Goal: Browse casually

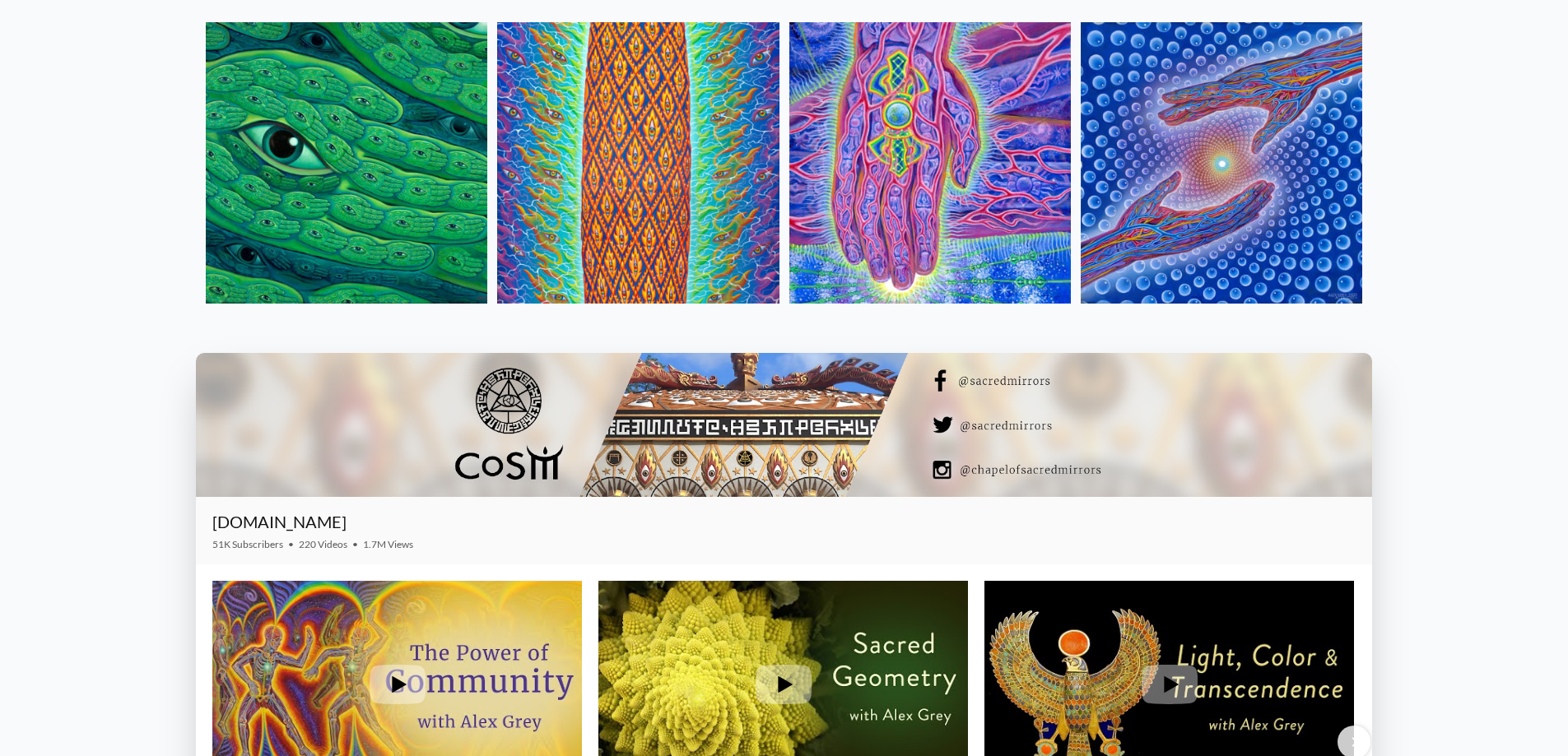
scroll to position [2138, 0]
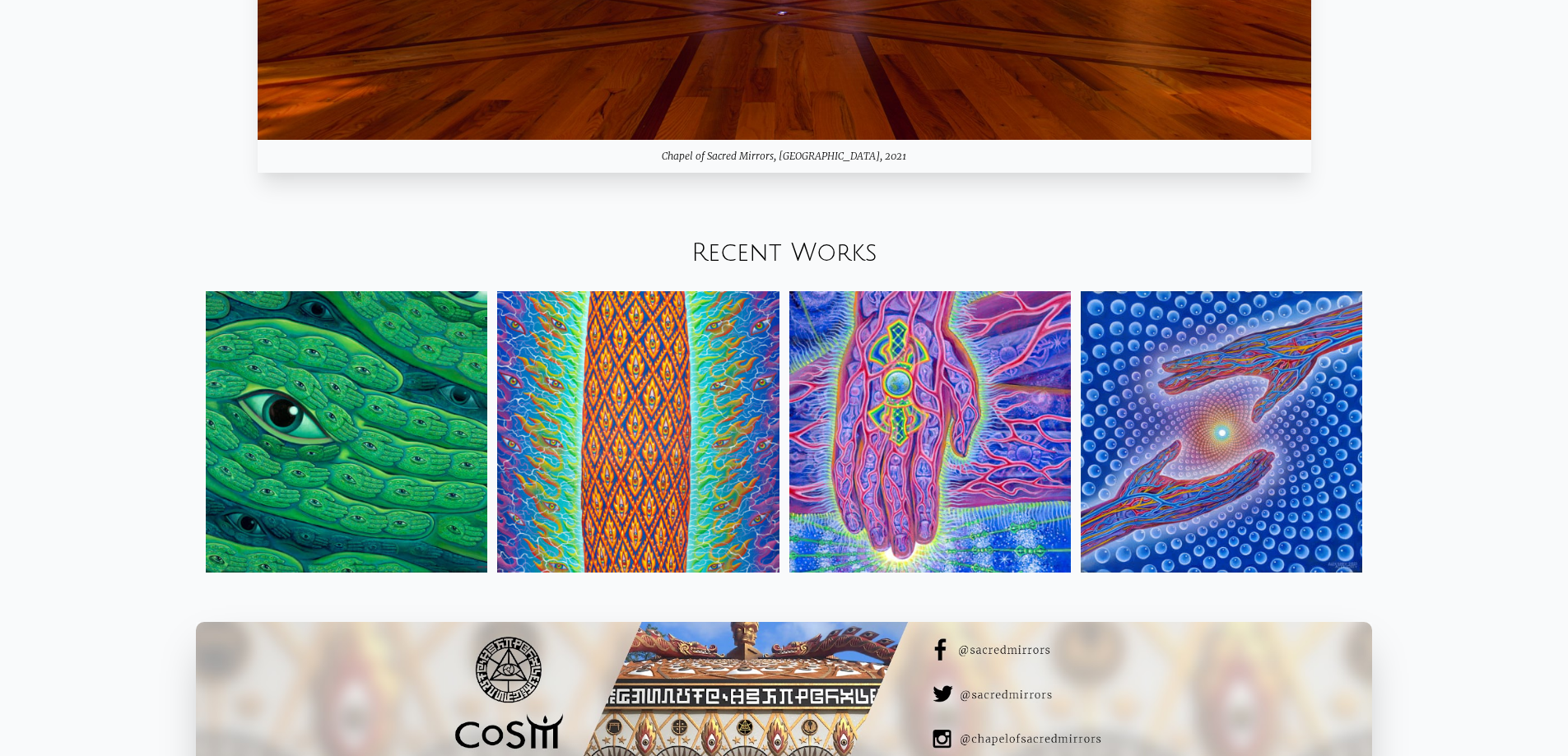
click at [354, 444] on img at bounding box center [346, 432] width 281 height 281
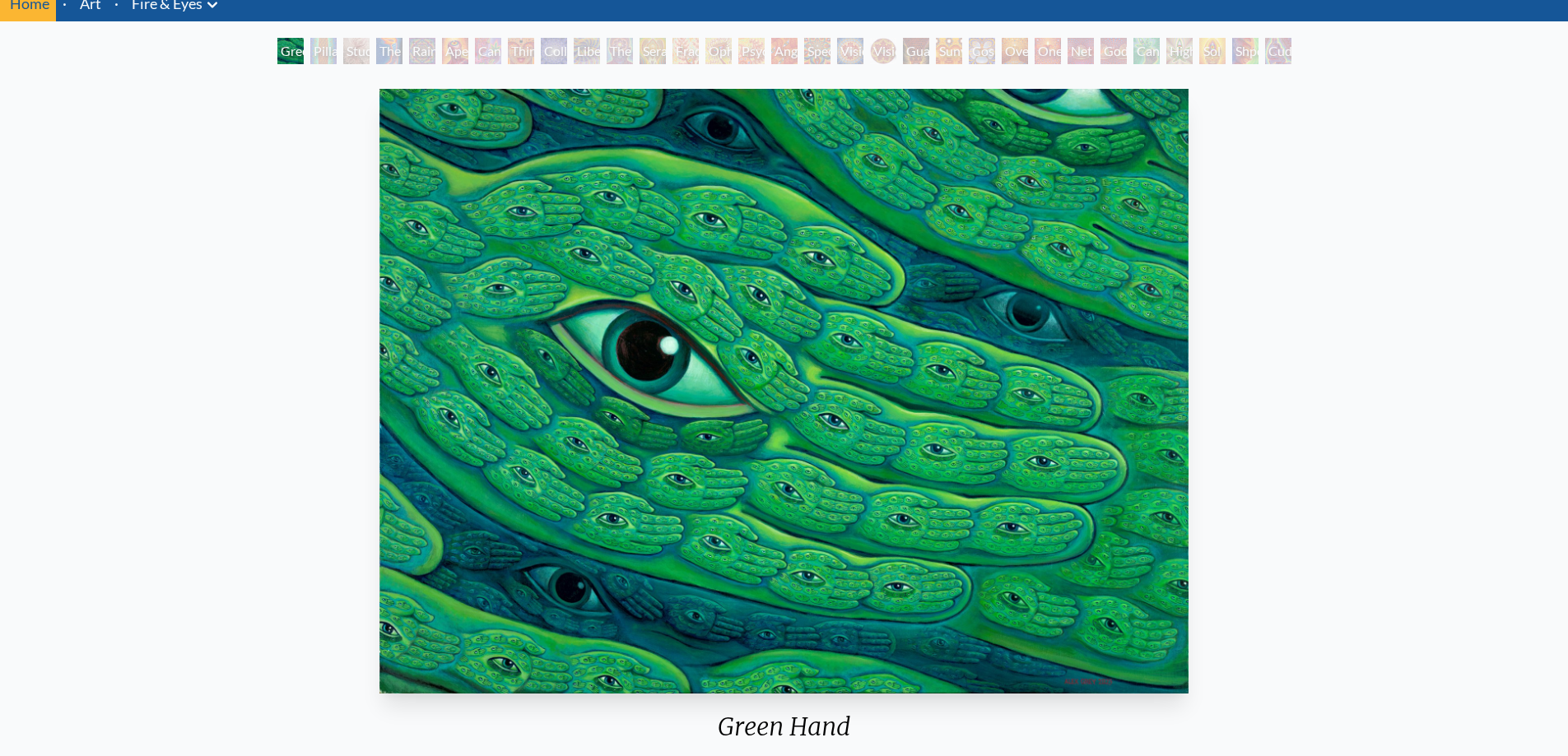
scroll to position [165, 0]
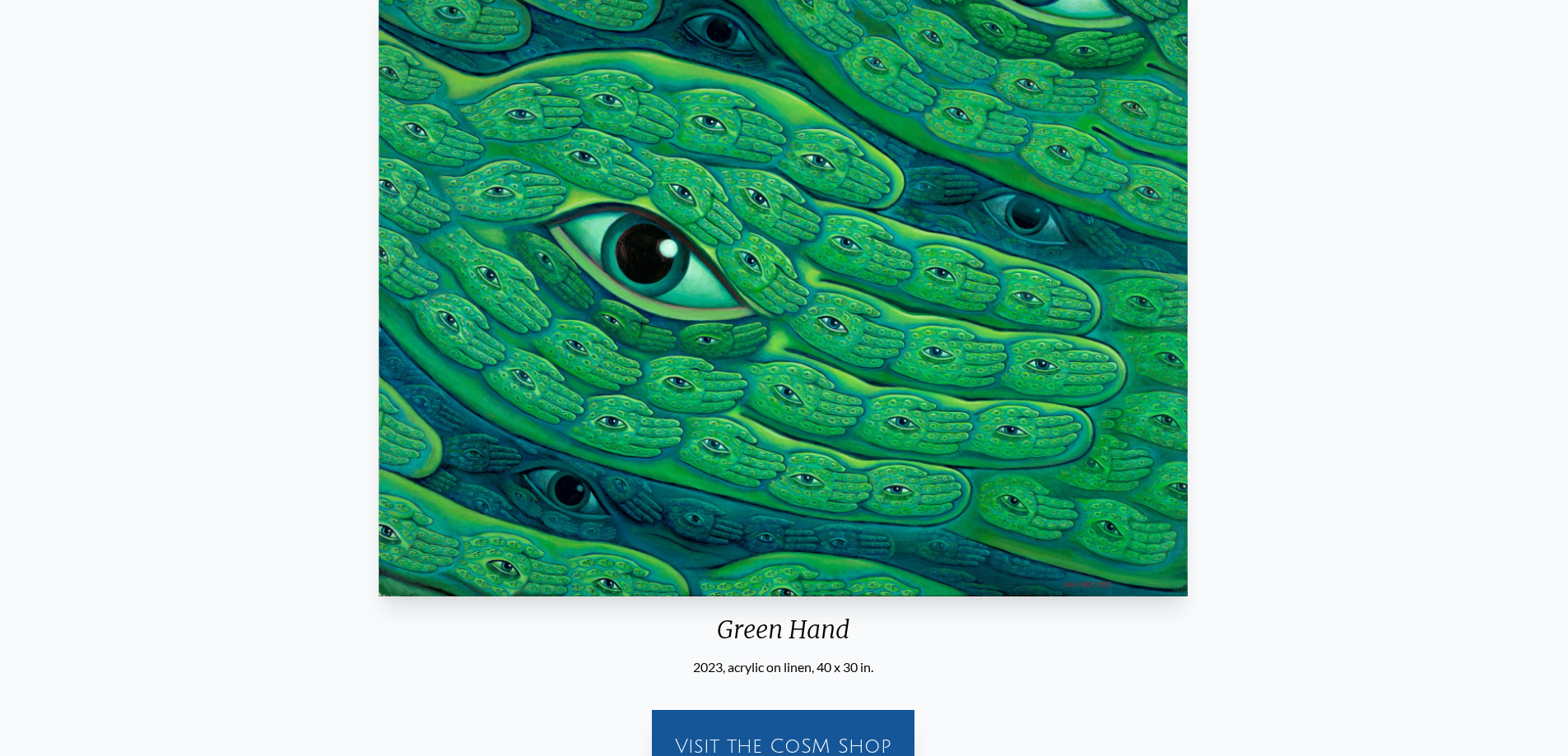
click at [1136, 293] on img "1 / 31" at bounding box center [782, 295] width 809 height 605
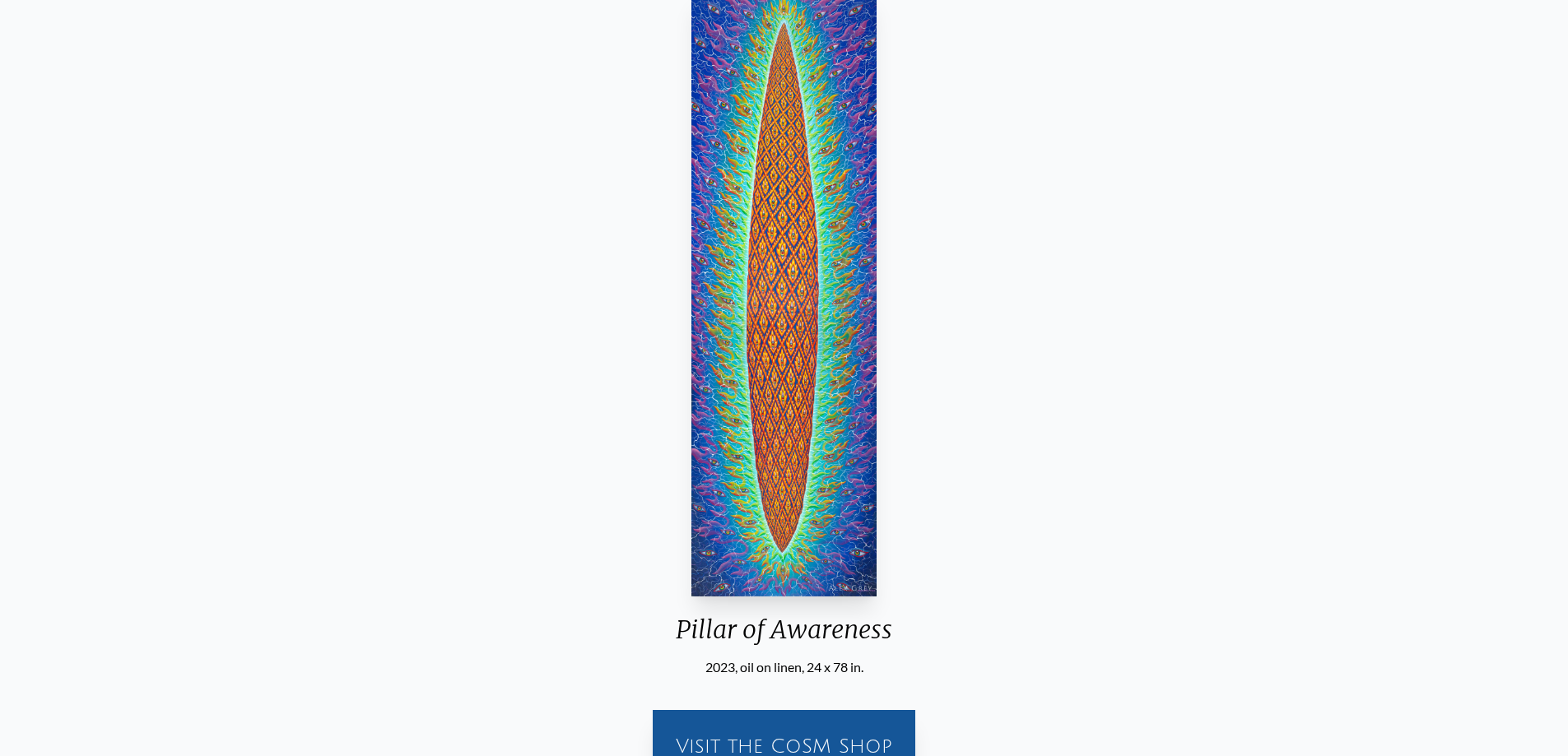
click at [1223, 344] on div "Pillar of Awareness 2023, oil on linen, 24 x 78 in. Visit the CoSM Shop" at bounding box center [783, 390] width 1541 height 810
click at [779, 342] on img "2 / 31" at bounding box center [784, 295] width 185 height 605
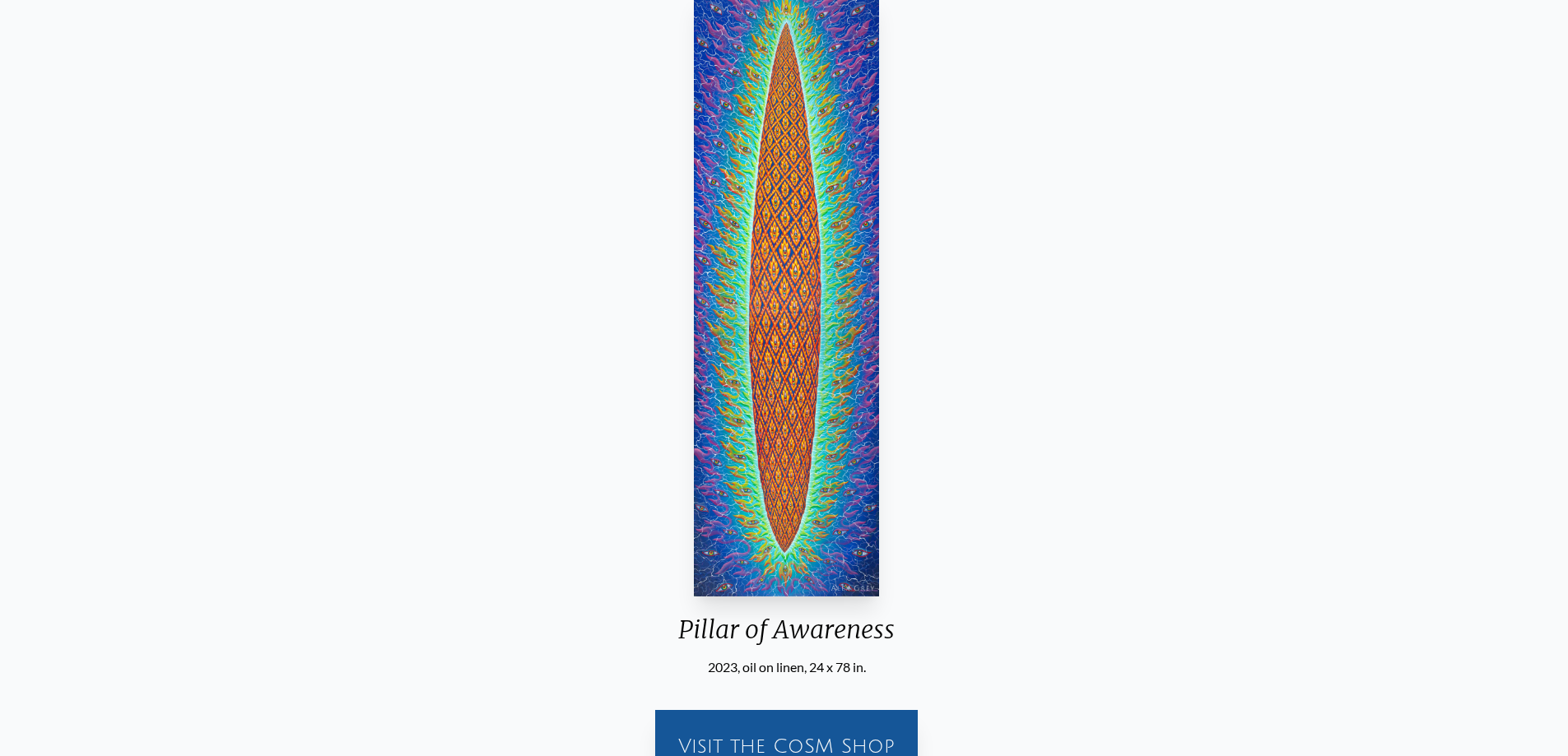
click at [835, 292] on img "2 / 31" at bounding box center [786, 295] width 185 height 605
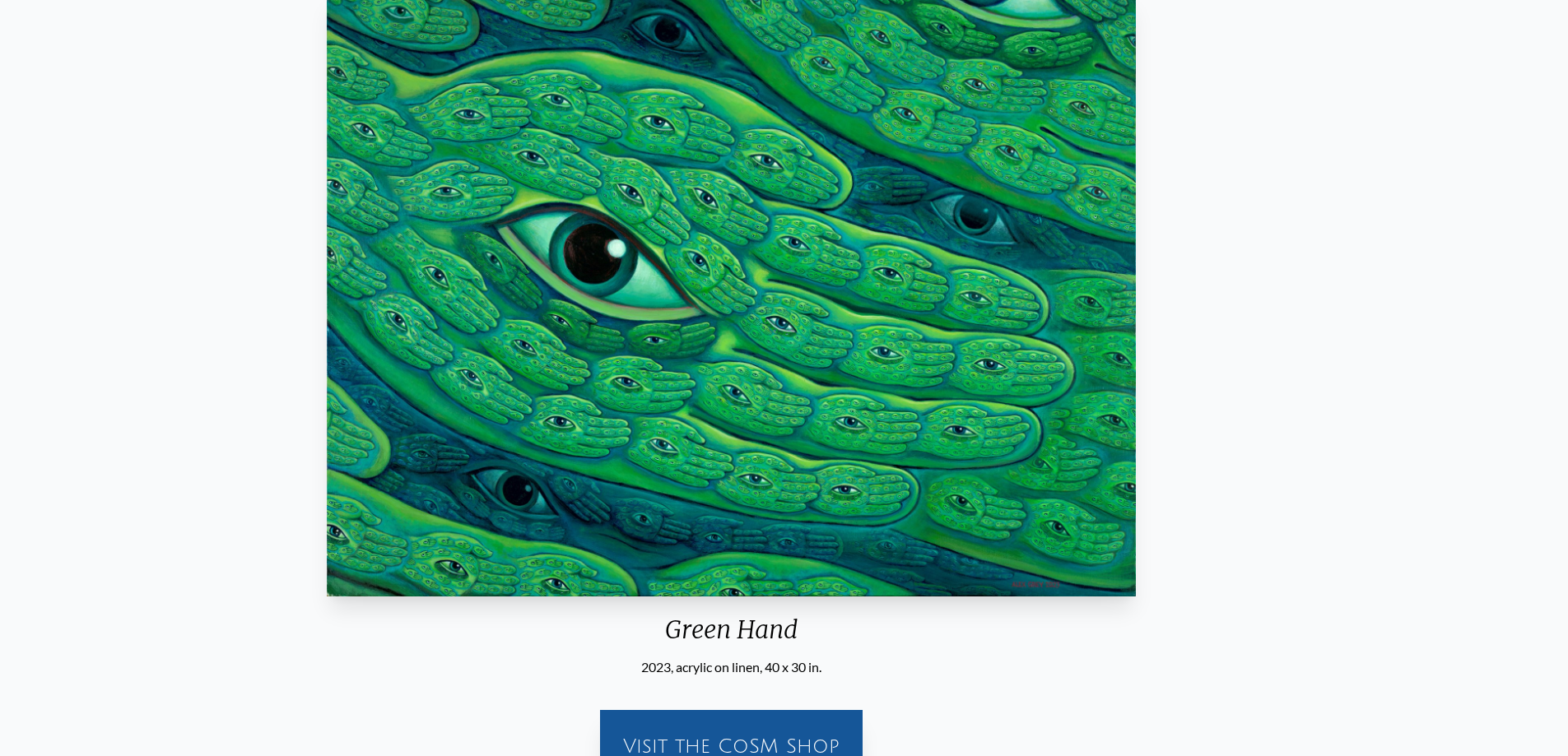
click at [454, 272] on img "1 / 31" at bounding box center [731, 295] width 809 height 605
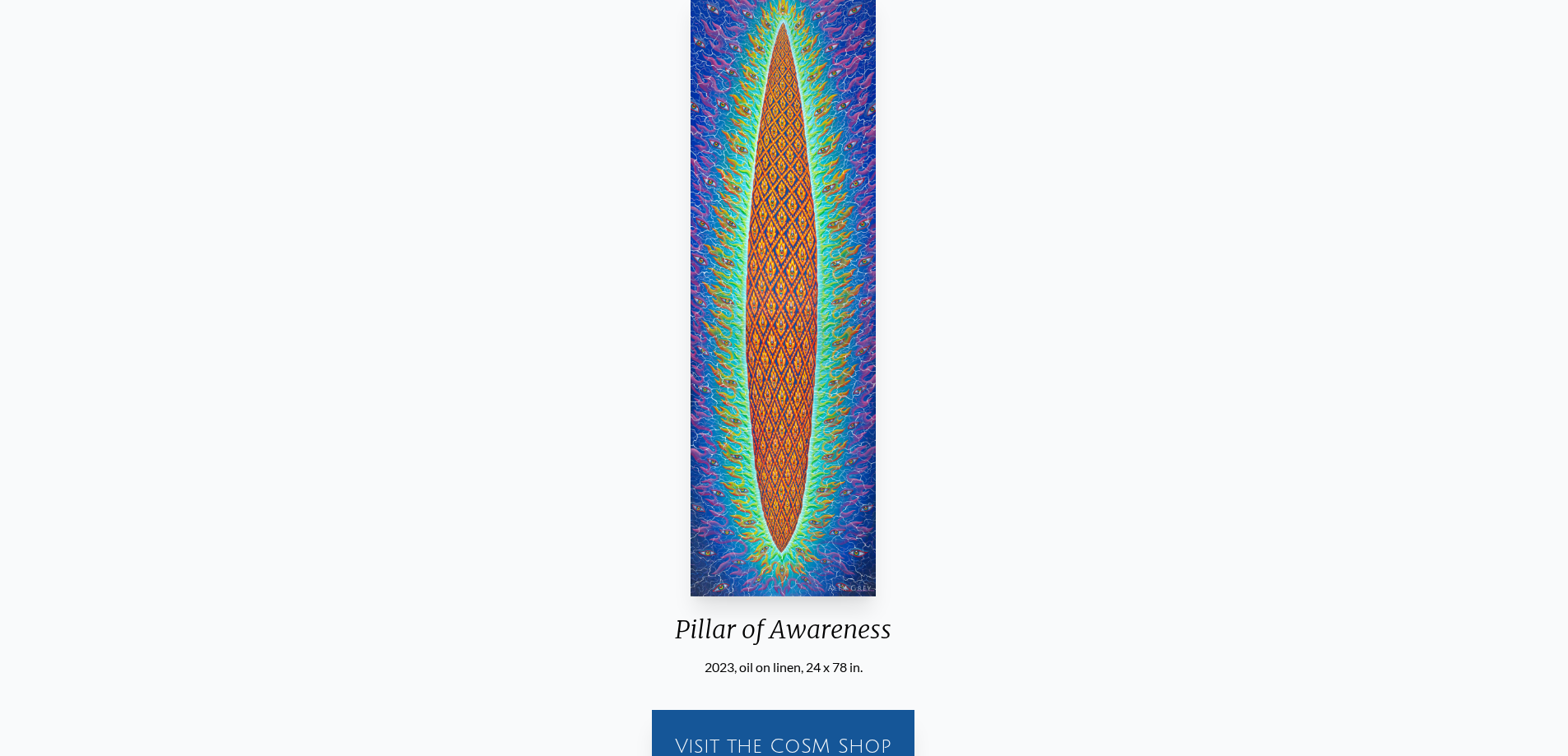
click at [251, 362] on div "Pillar of Awareness 2023, oil on linen, 24 x 78 in. Visit the CoSM Shop" at bounding box center [783, 390] width 1541 height 810
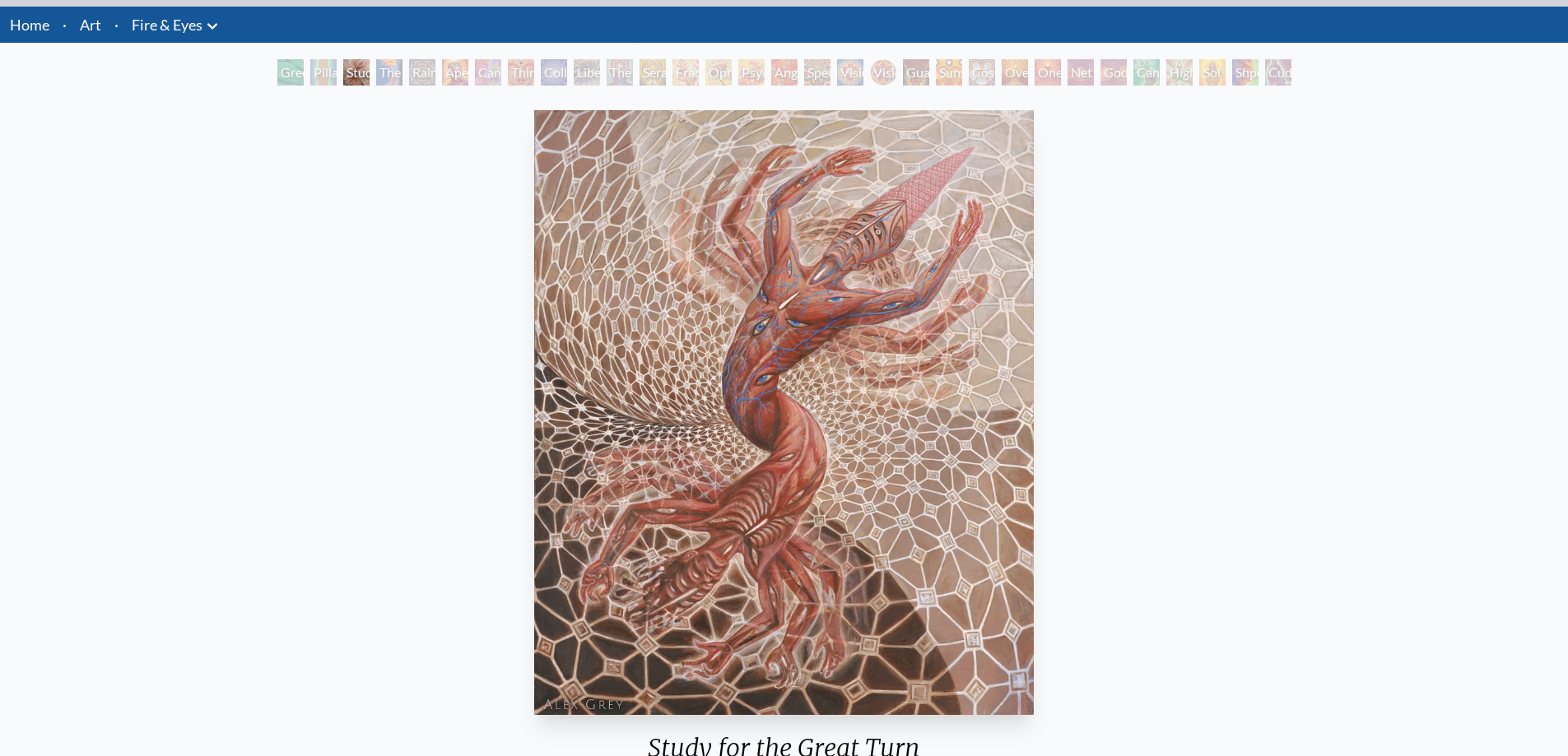
scroll to position [82, 0]
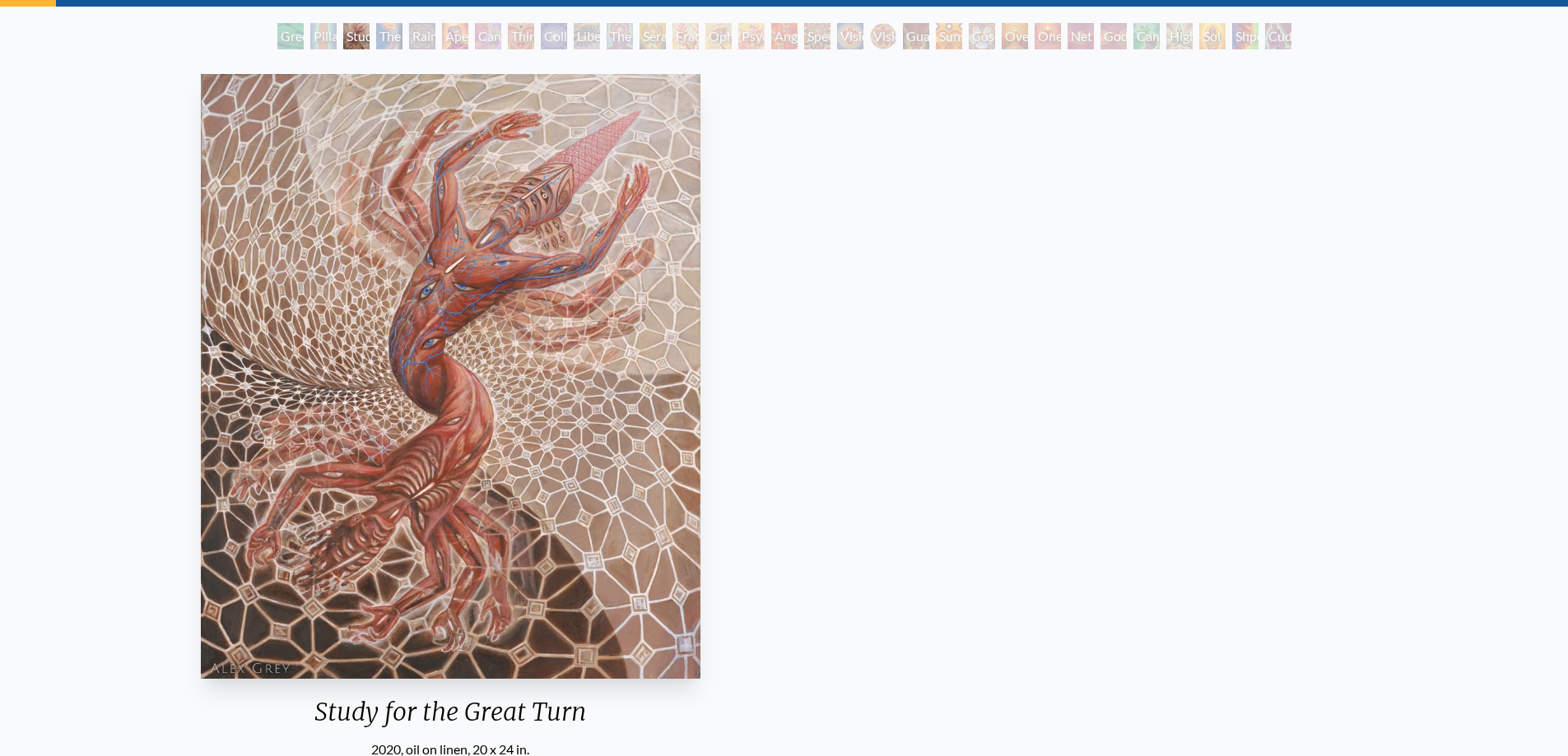
click at [160, 250] on div "Study for the Great Turn 2020, oil on linen, 20 x 24 in. Visit the CoSM Shop" at bounding box center [450, 472] width 1541 height 810
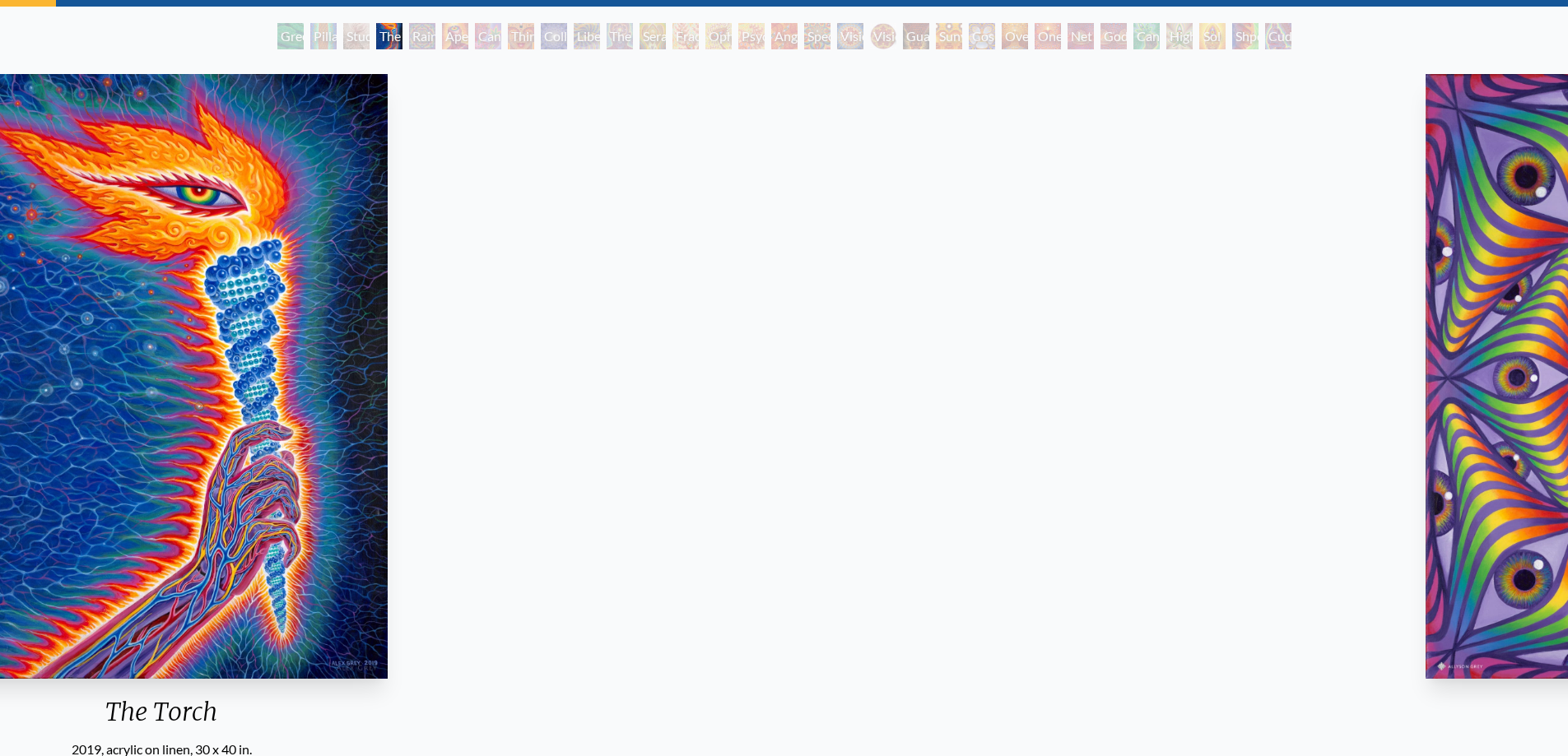
click at [381, 257] on div "The Torch 2019, acrylic on linen, 30 x 40 in. Visit the CoSM Shop The Torch - A…" at bounding box center [161, 657] width 1541 height 1178
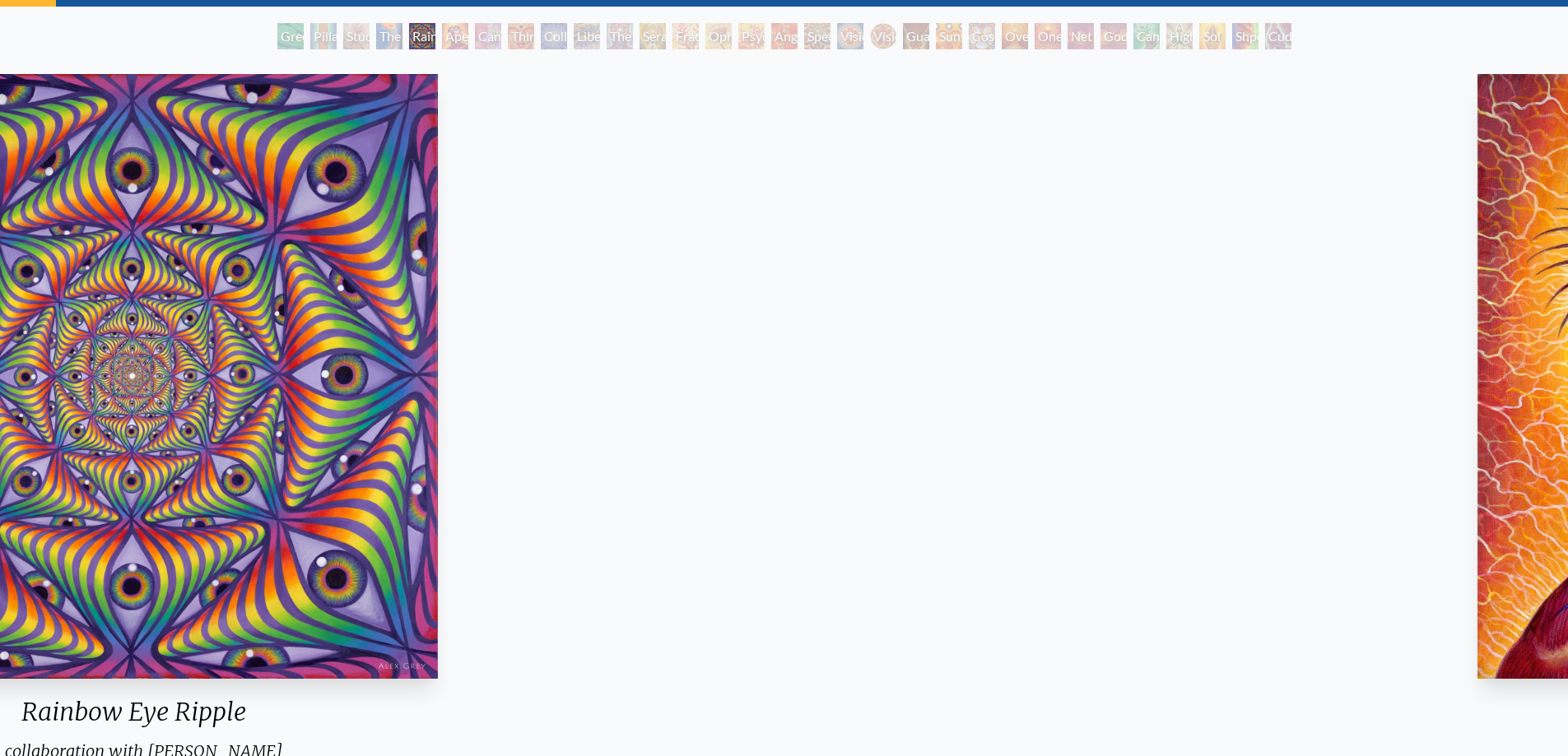
click at [298, 297] on div "Rainbow Eye Ripple in collaboration with [PERSON_NAME] 2019, acrylic on canvas,…" at bounding box center [134, 675] width 1541 height 1215
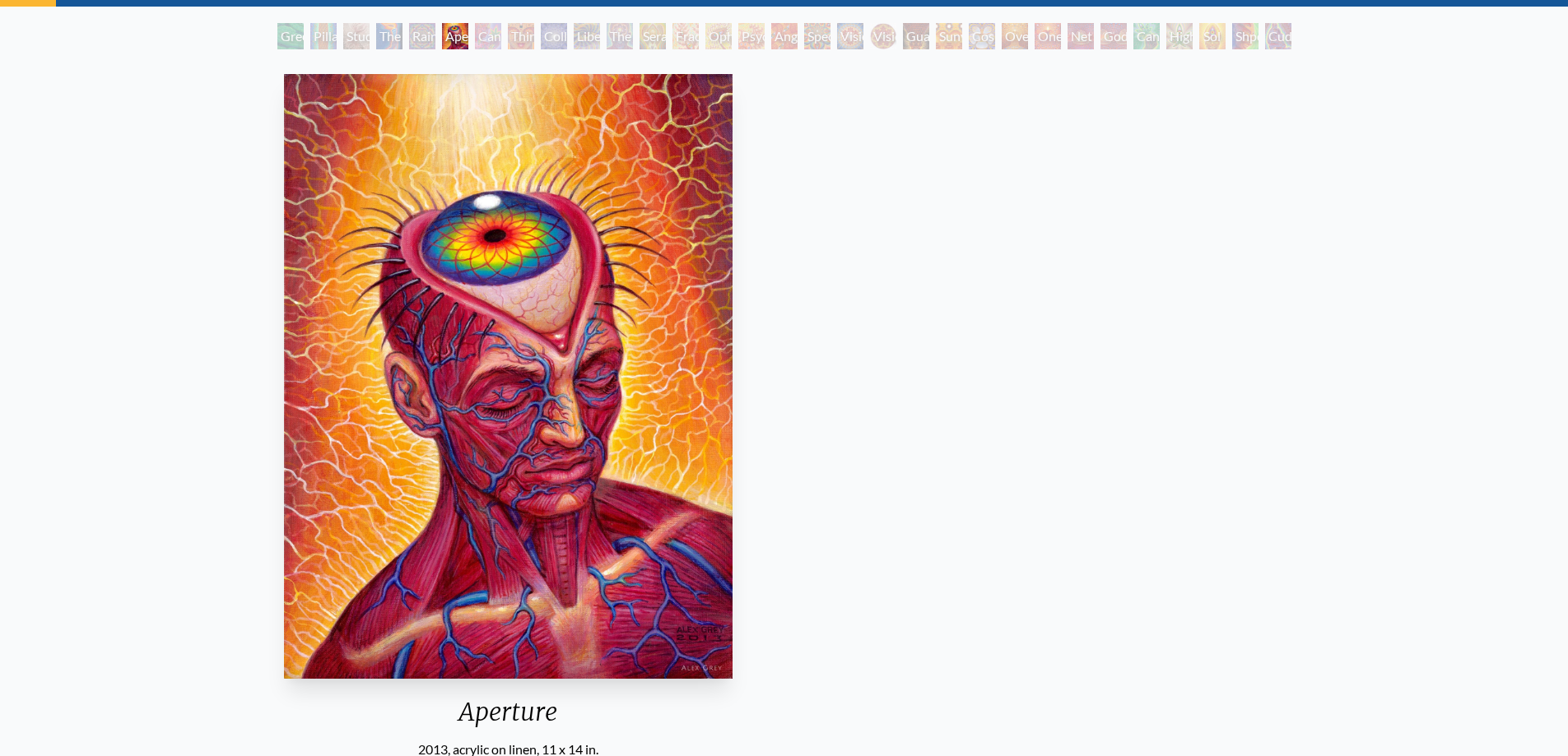
click at [403, 276] on div "Aperture 2013, acrylic on linen, 11 x 14 in. Visit the CoSM Shop" at bounding box center [508, 472] width 1541 height 810
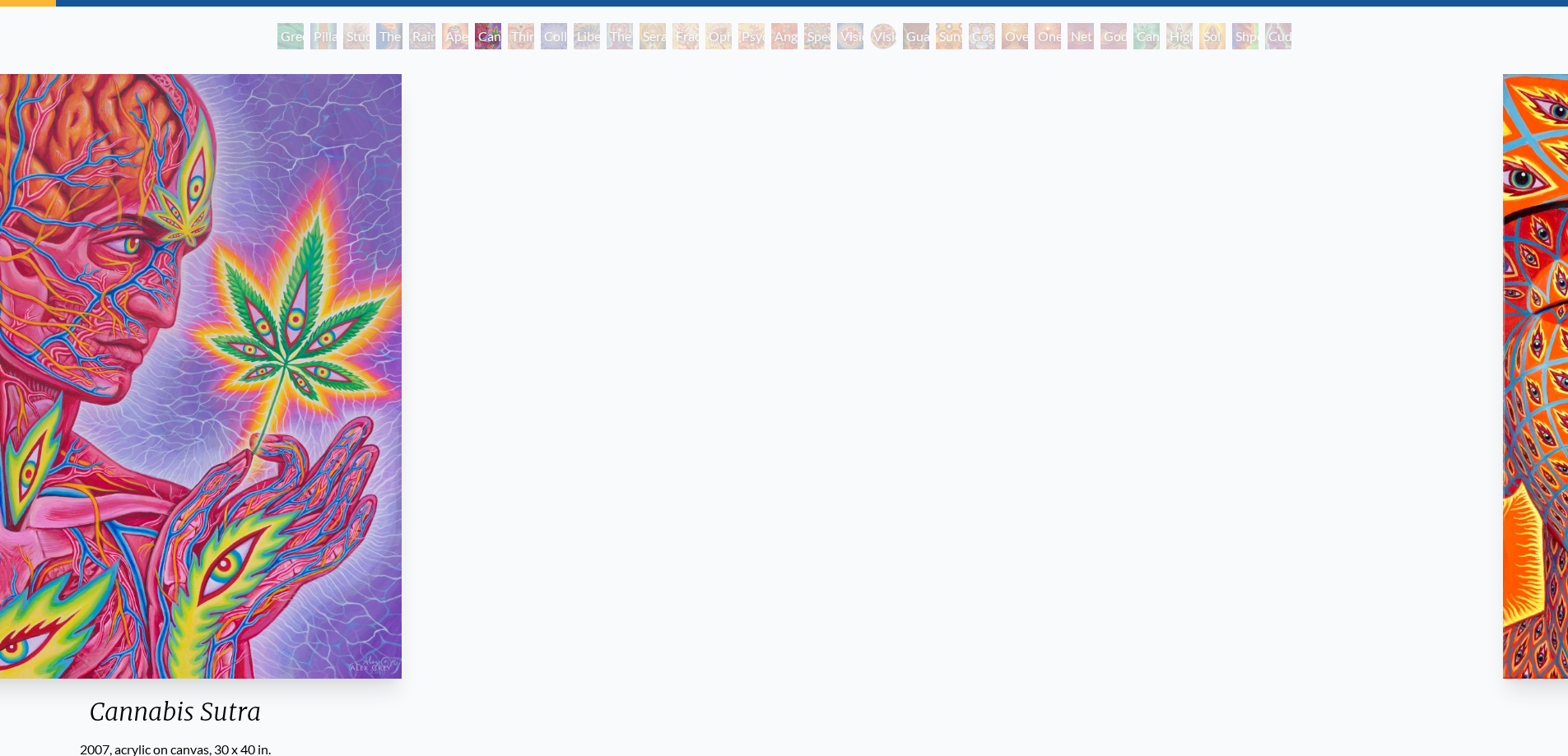
click at [331, 363] on div "Cannabis Sutra 2007, acrylic on canvas, 30 x 40 in. Visit the CoSM Shop" at bounding box center [175, 472] width 1541 height 810
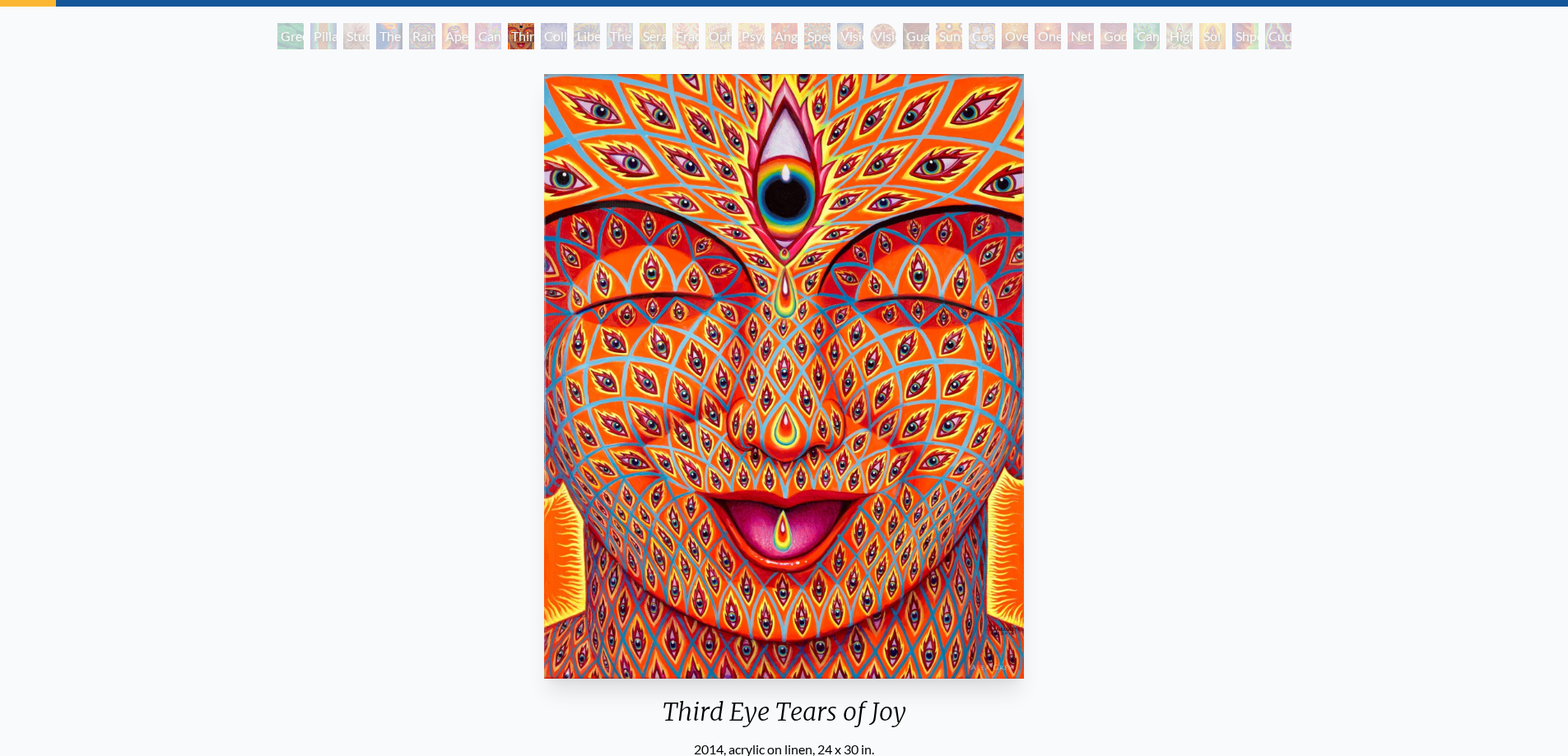
click at [510, 324] on div "Third Eye Tears of Joy 2014, acrylic on linen, 24 x 30 in. Visit the CoSM Shop" at bounding box center [783, 472] width 1541 height 810
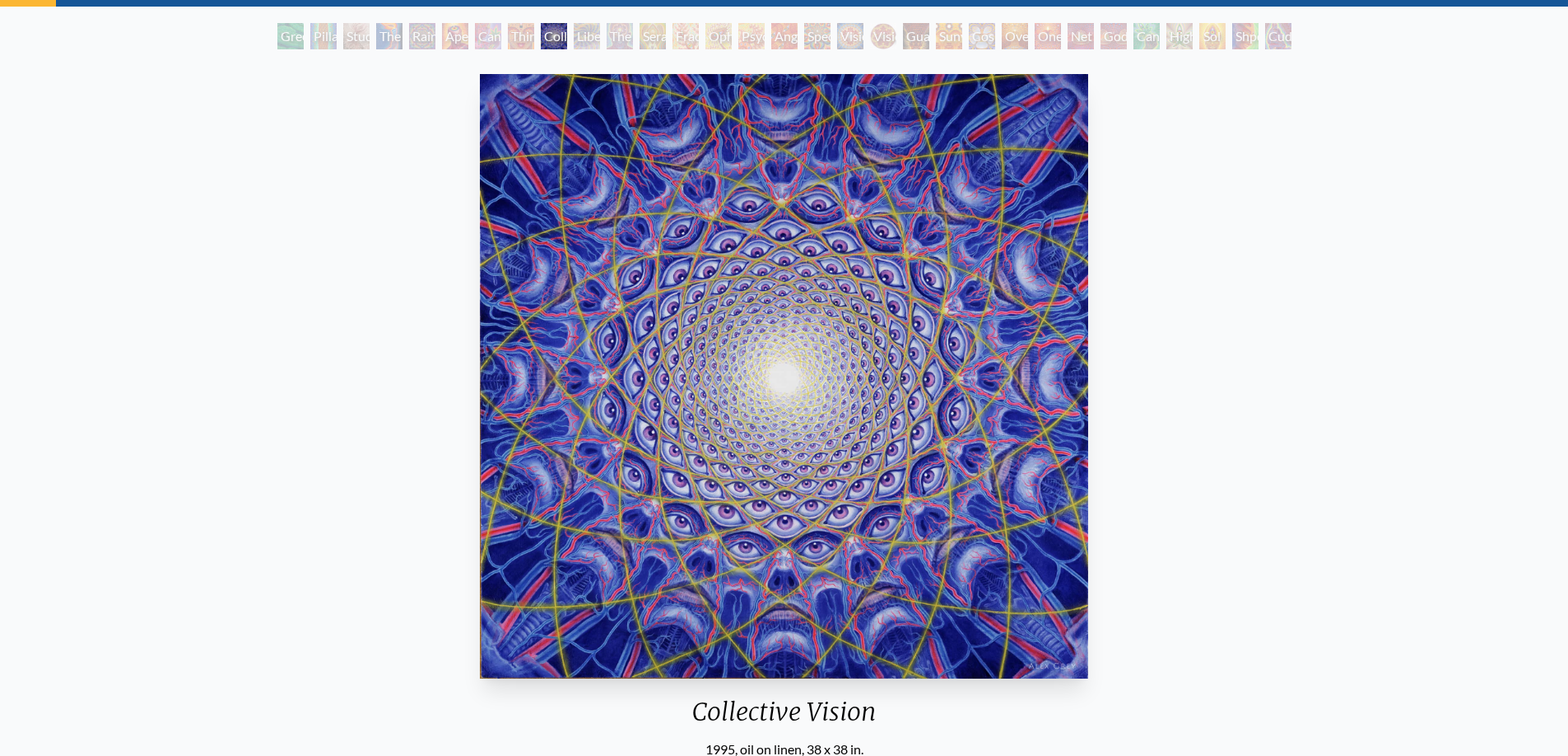
click at [1089, 408] on img "9 / 31" at bounding box center [784, 376] width 609 height 605
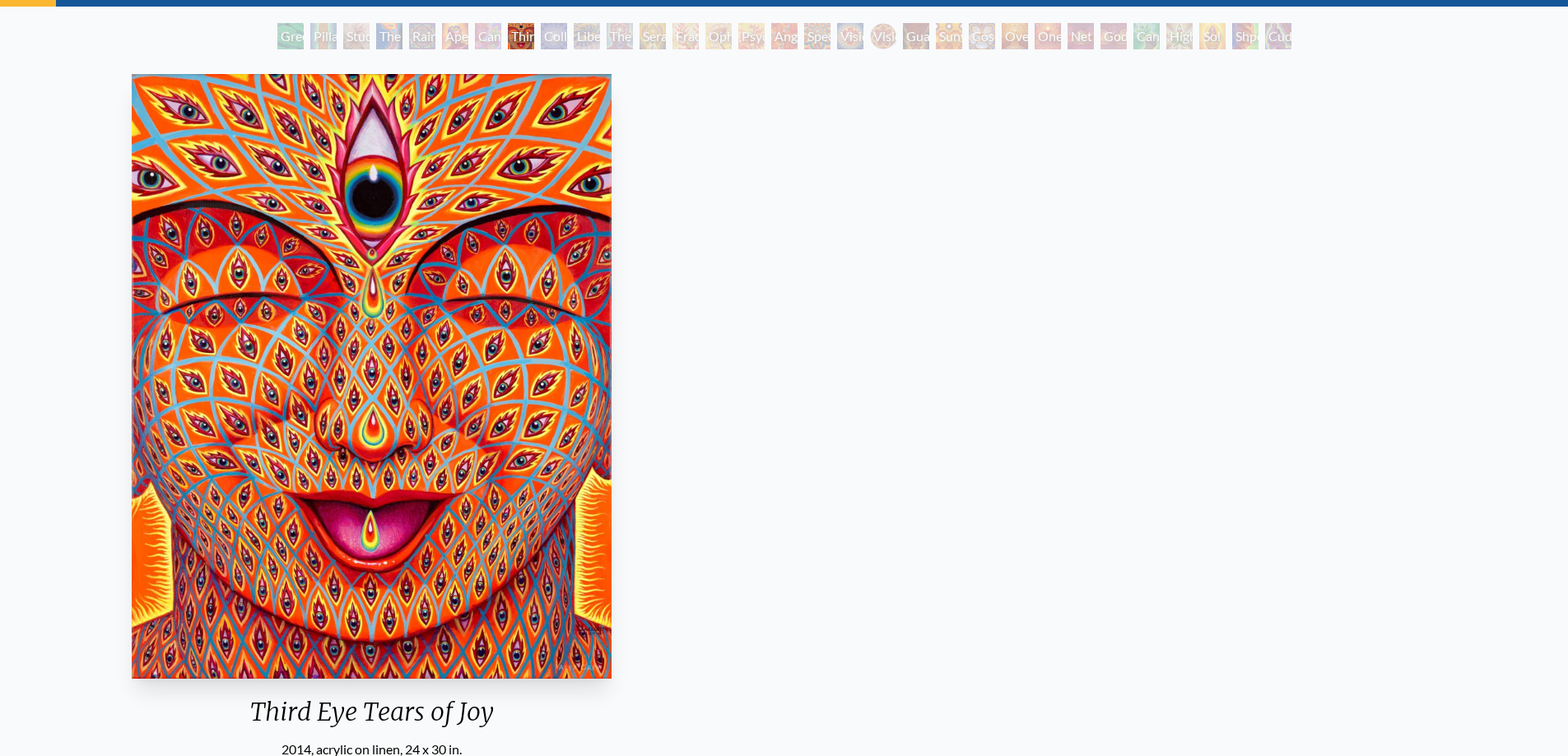
click at [438, 314] on div "Third Eye Tears of Joy 2014, acrylic on linen, 24 x 30 in." at bounding box center [371, 413] width 493 height 691
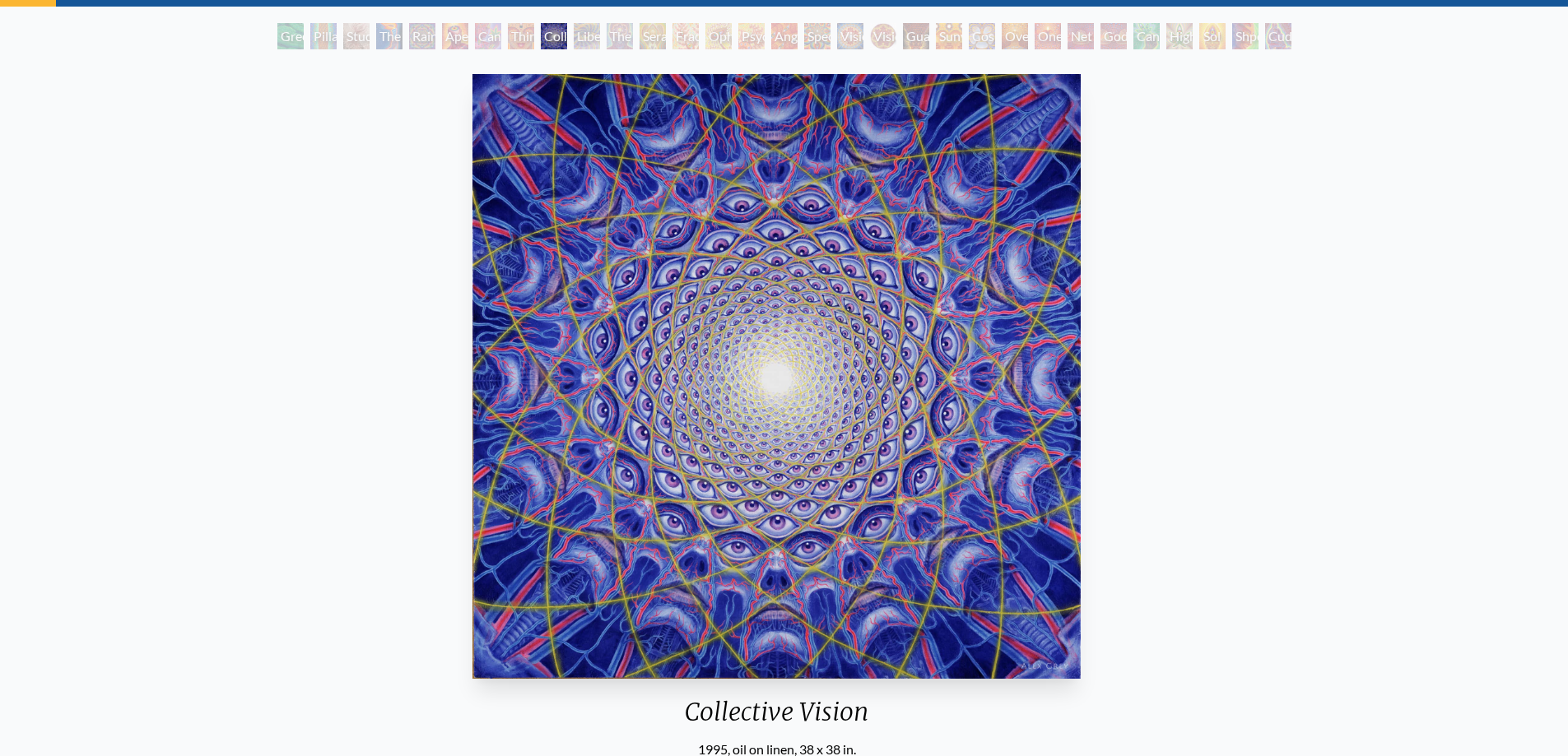
click at [473, 307] on img "9 / 31" at bounding box center [777, 376] width 609 height 605
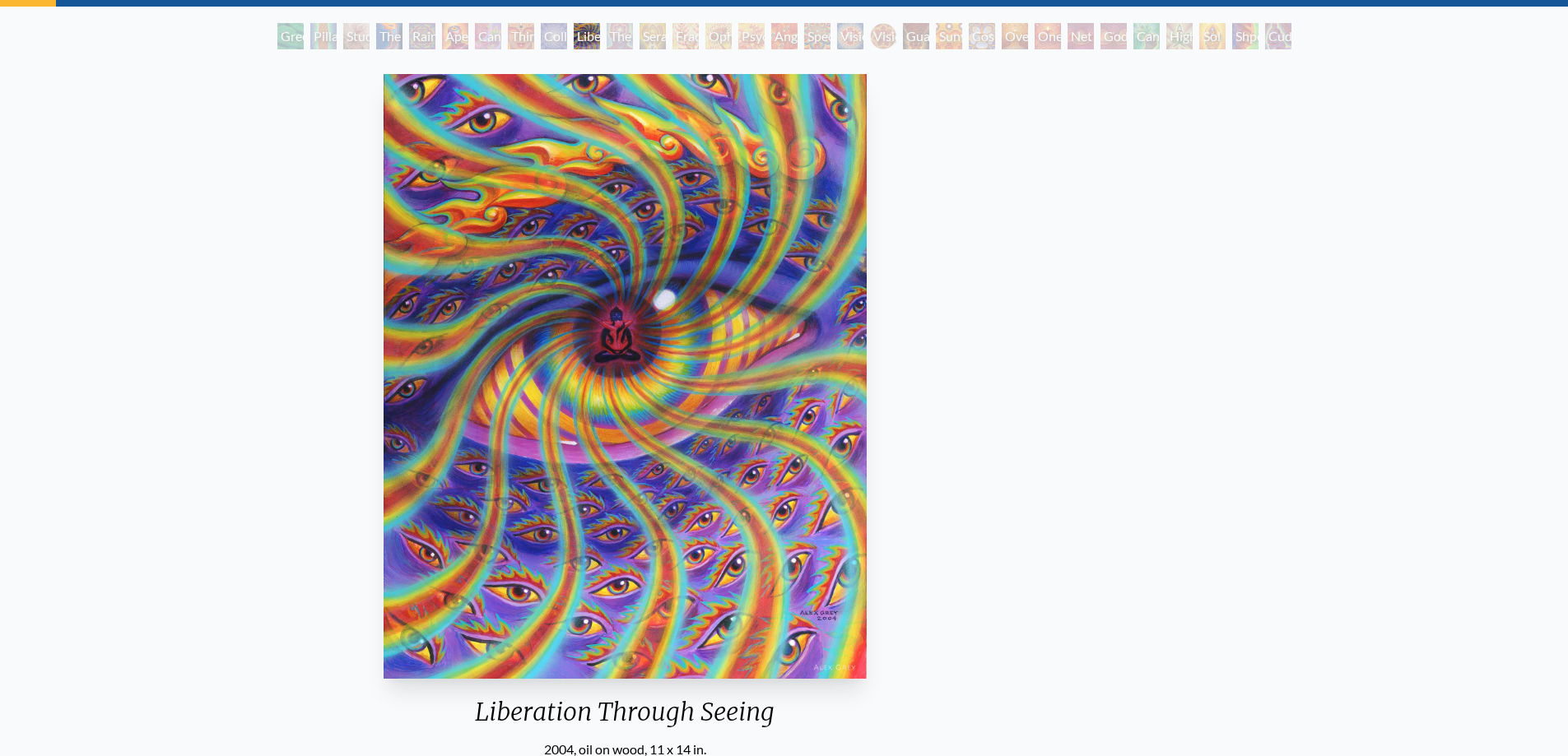
click at [645, 398] on div "Liberation Through Seeing 2004, oil on wood, 11 x 14 in. Visit the CoSM Shop" at bounding box center [625, 472] width 1541 height 810
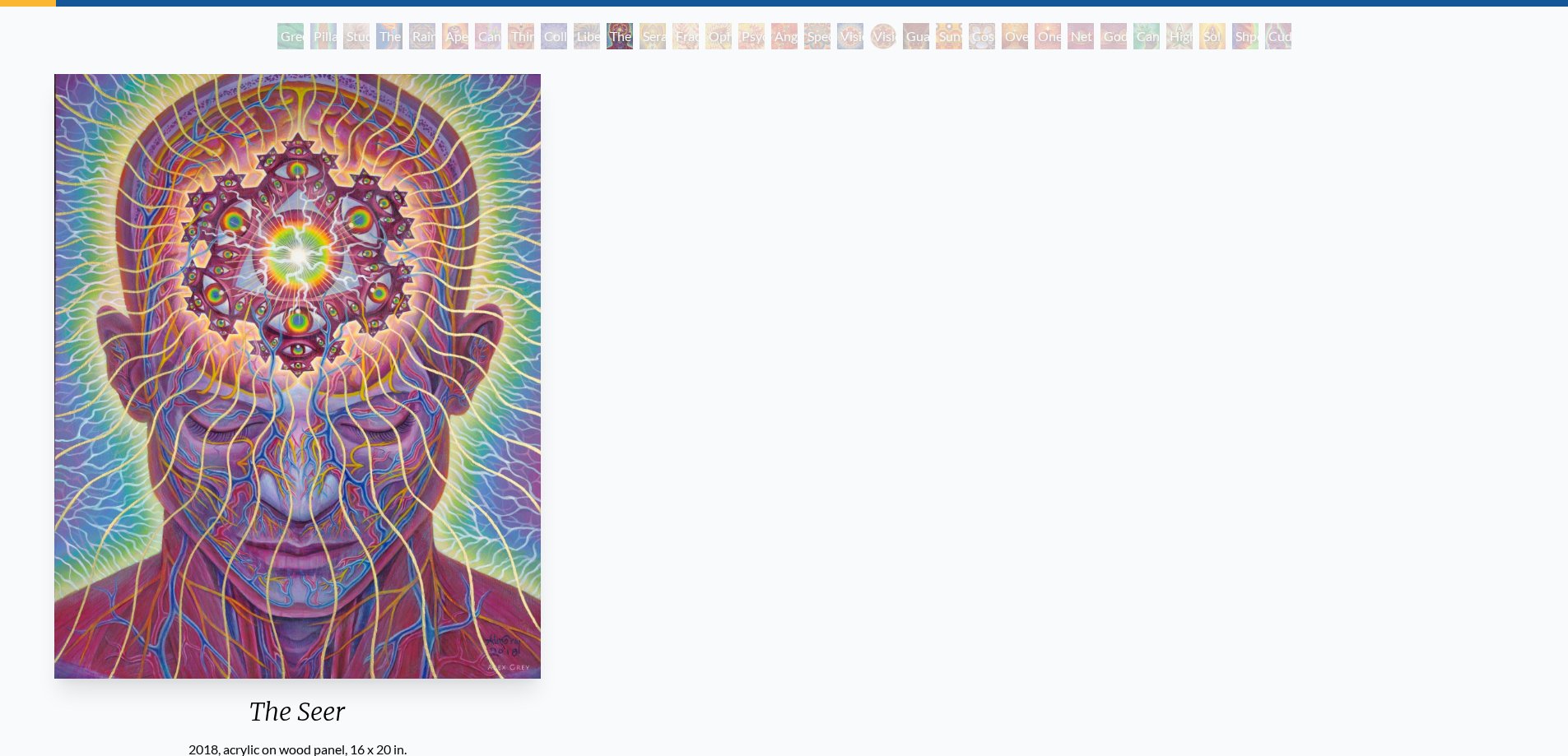
click at [643, 335] on div "The Seer 2018, acrylic on wood panel, 16 x 20 in. Visit the CoSM Shop The Seer …" at bounding box center [297, 657] width 1541 height 1178
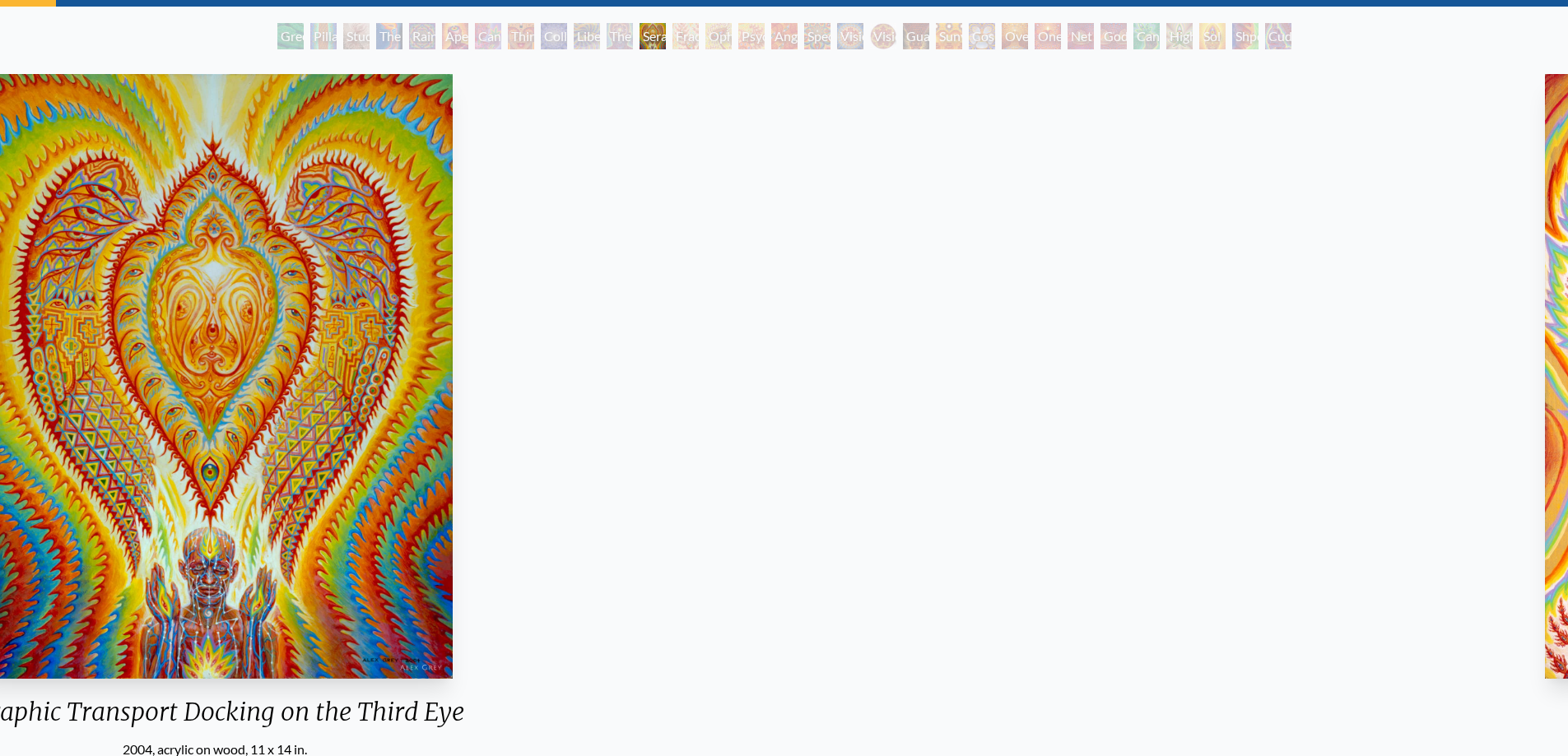
click at [464, 285] on div "Seraphic Transport Docking on the Third Eye 2004, acrylic on wood, 11 x 14 in. …" at bounding box center [214, 472] width 1541 height 810
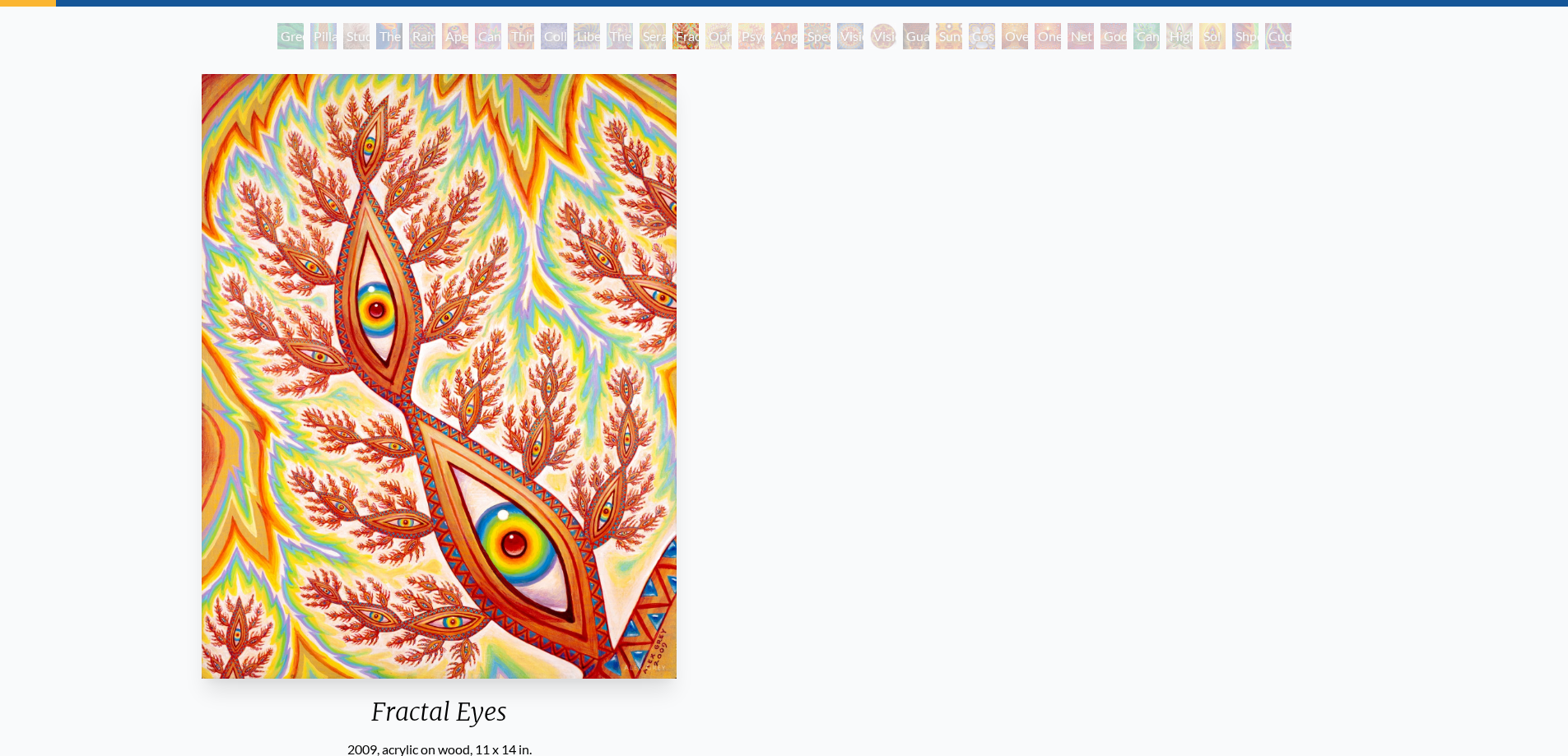
click at [617, 276] on div "Fractal Eyes 2009, acrylic on wood, 11 x 14 in. Visit the CoSM Shop" at bounding box center [438, 472] width 1541 height 810
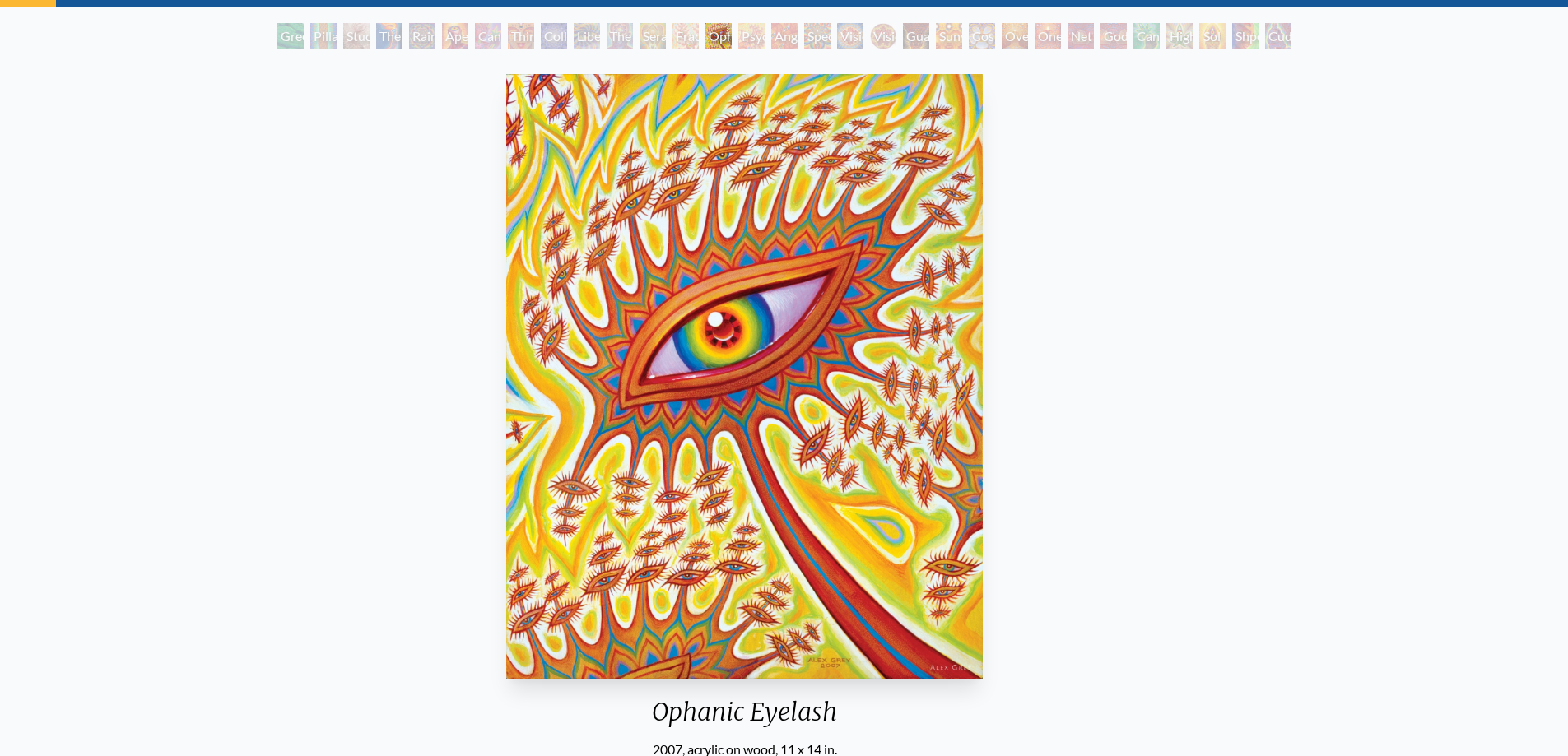
click at [512, 266] on div "Ophanic Eyelash 2007, acrylic on wood, 11 x 14 in. Visit the CoSM Shop" at bounding box center [744, 472] width 1541 height 810
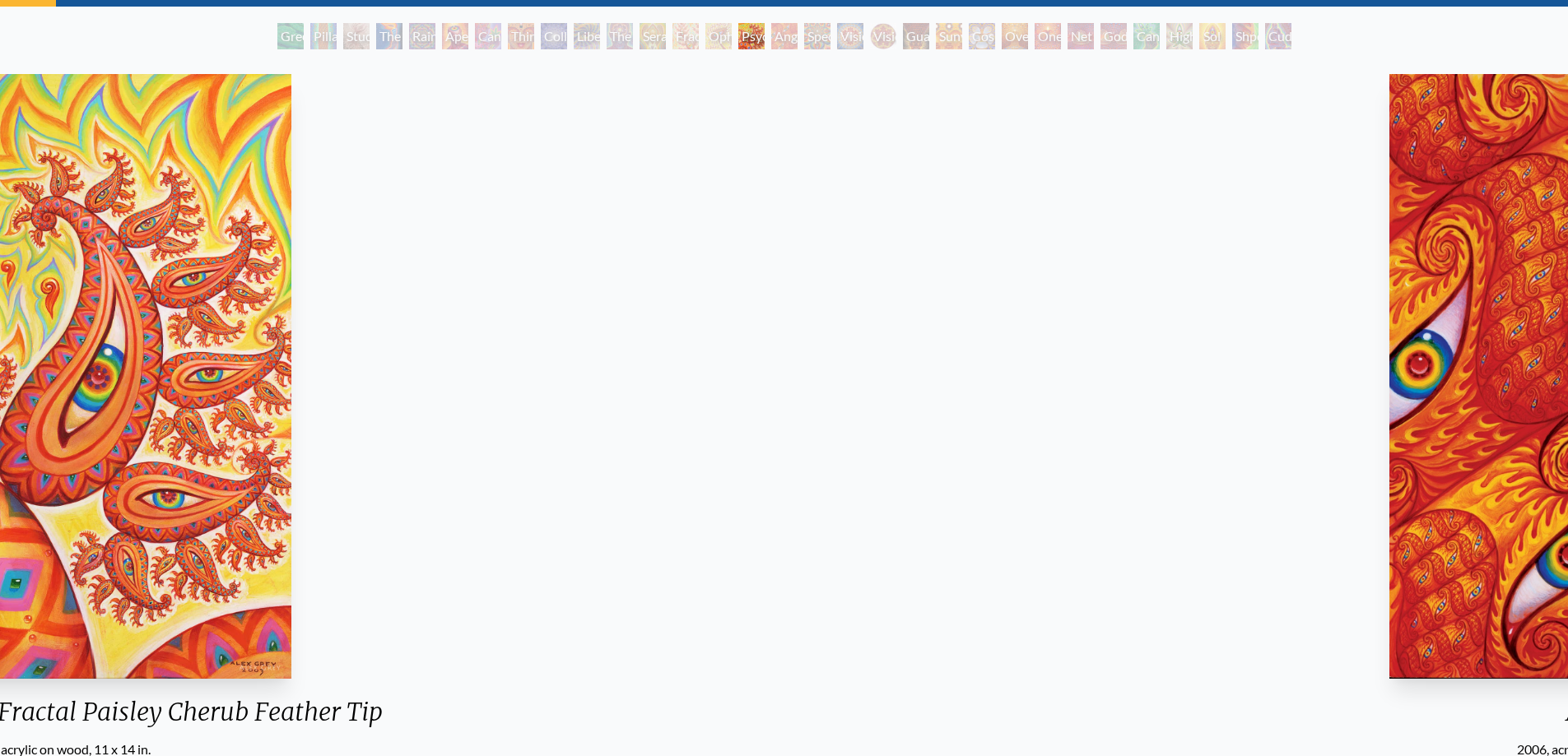
click at [295, 215] on div "Psychomicrograph of a Fractal Paisley Cherub Feather Tip 2003, acrylic on wood,…" at bounding box center [58, 413] width 675 height 691
